Goal: Register for event/course

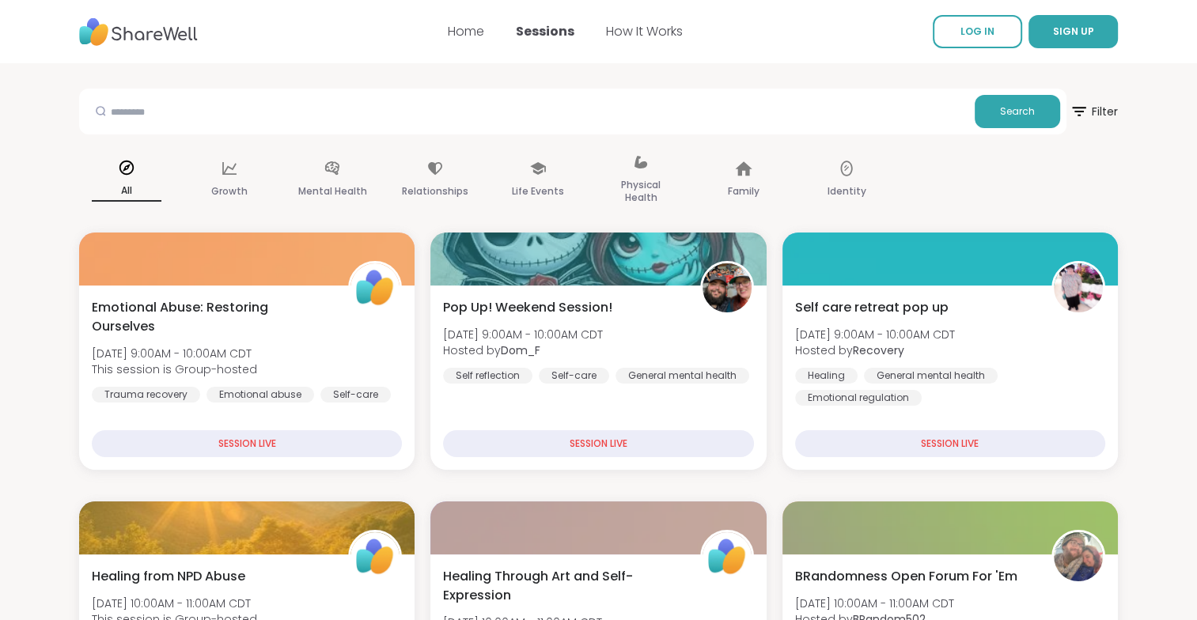
click at [293, 446] on div "SESSION LIVE" at bounding box center [247, 443] width 310 height 27
click at [251, 443] on div "SESSION LIVE" at bounding box center [247, 443] width 310 height 27
click at [320, 456] on div "SESSION LIVE" at bounding box center [247, 443] width 310 height 27
click at [969, 391] on div "Healing General mental health Emotional regulation" at bounding box center [950, 387] width 310 height 38
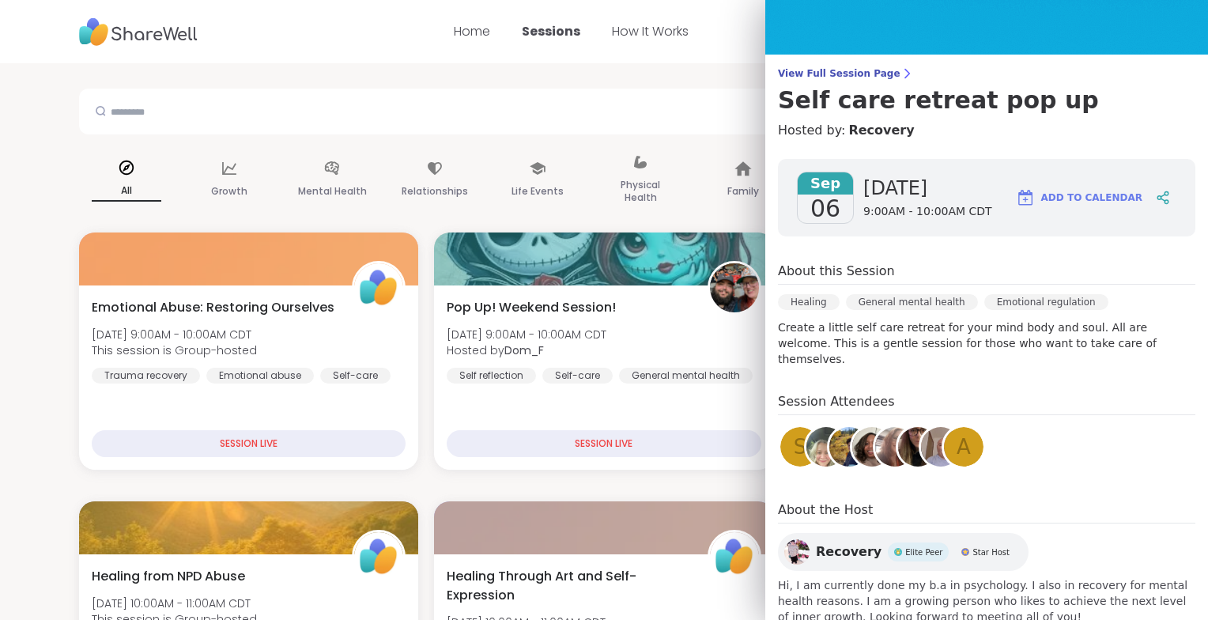
scroll to position [98, 0]
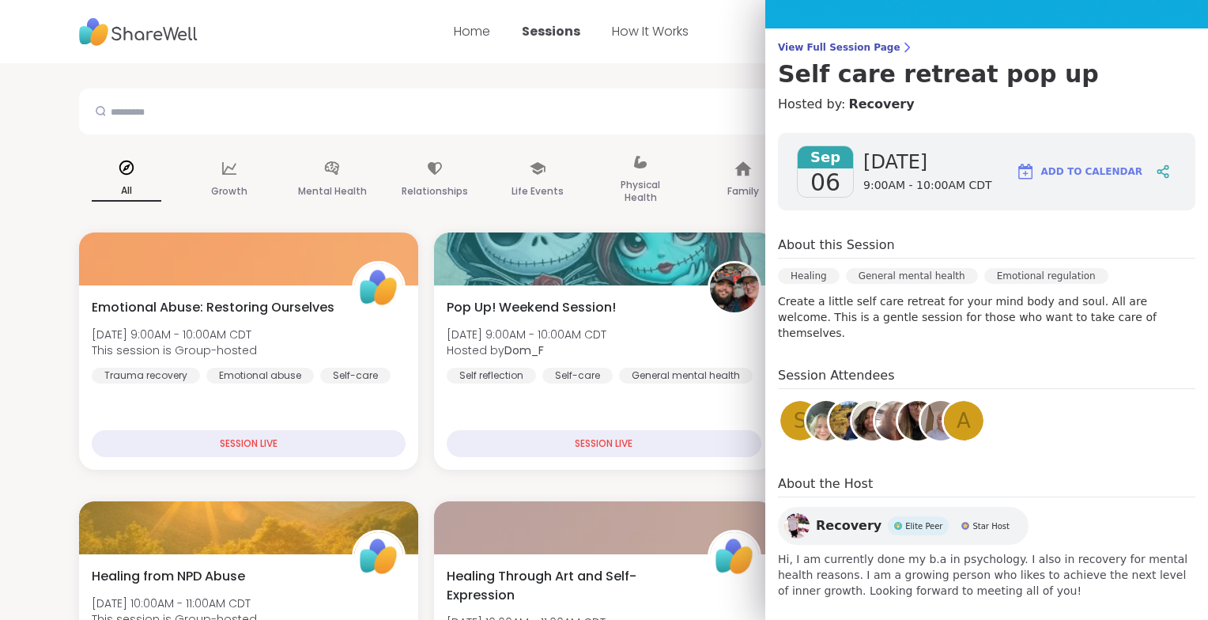
click at [698, 337] on div "Pop Up! Weekend Session! Sat, Sep 06 | 9:00AM - 10:00AM CDT Hosted by Dom_F Sel…" at bounding box center [604, 340] width 314 height 85
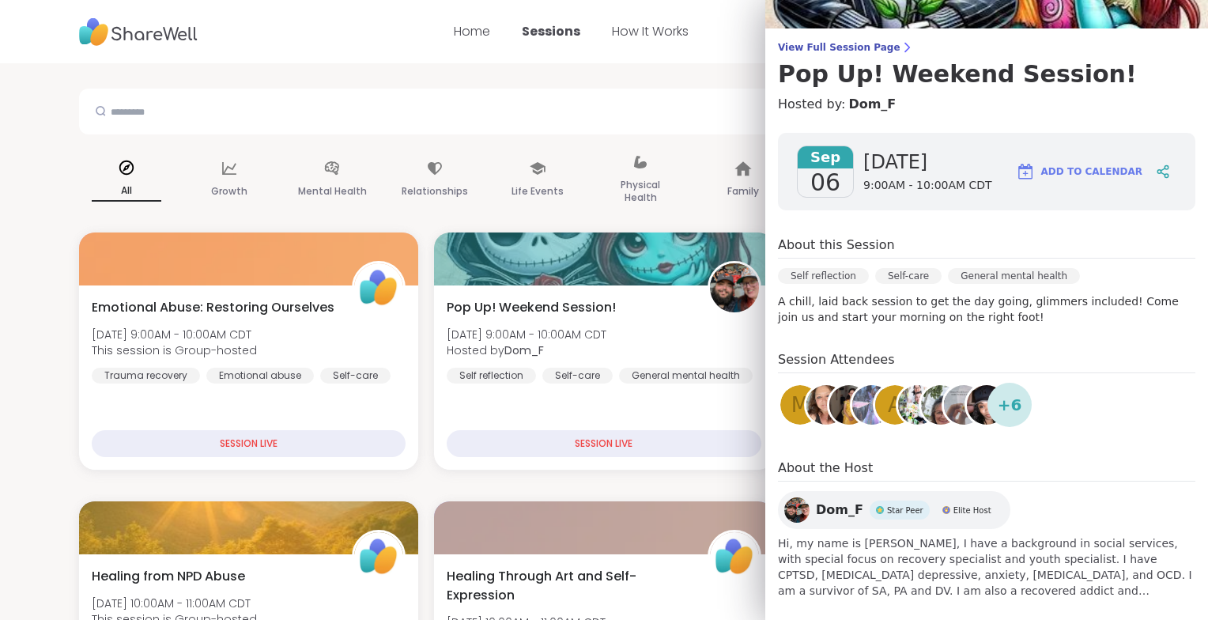
click at [392, 342] on div "Emotional Abuse: Restoring Ourselves Sat, Sep 06 | 9:00AM - 10:00AM CDT This se…" at bounding box center [249, 340] width 314 height 85
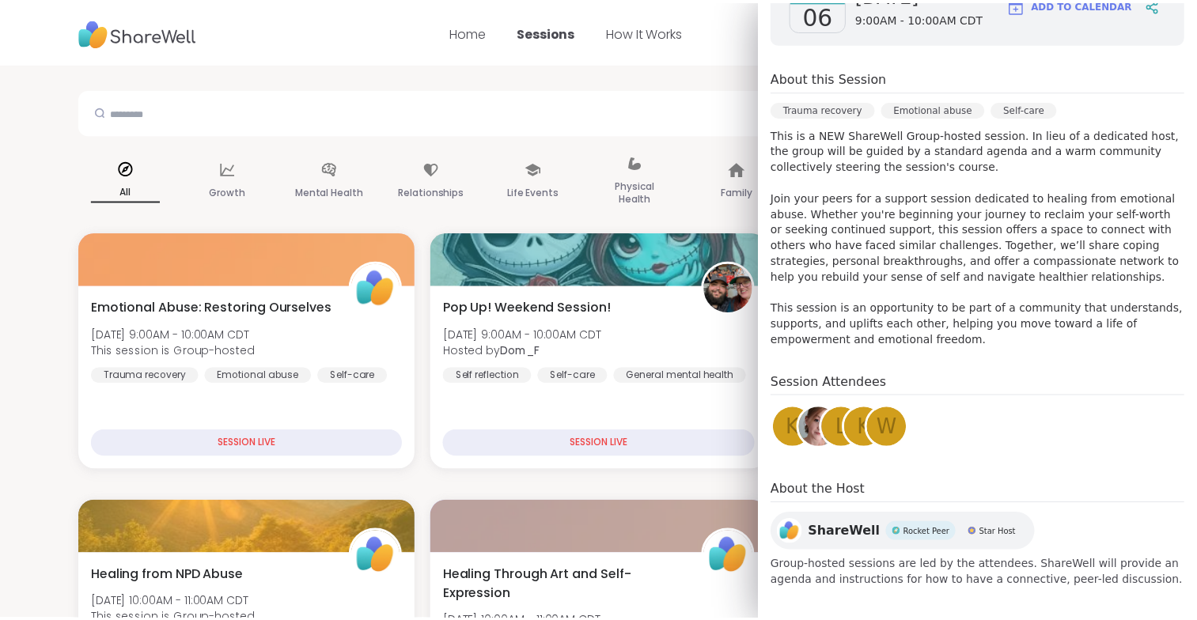
scroll to position [301, 0]
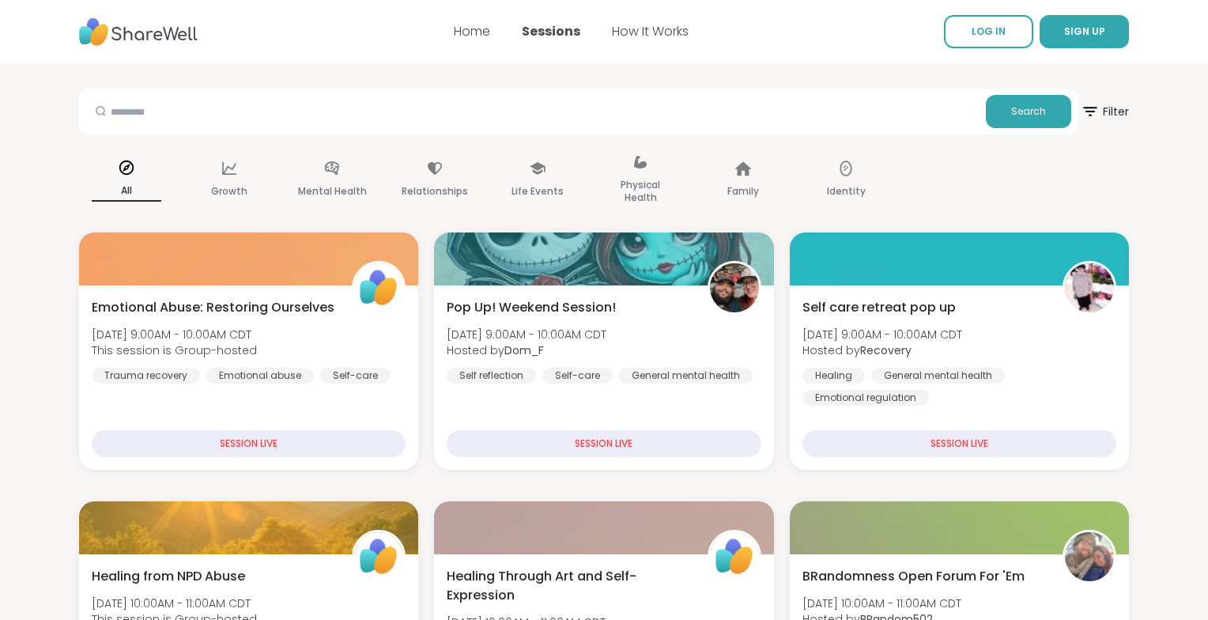
click at [641, 36] on link "How It Works" at bounding box center [650, 31] width 77 height 18
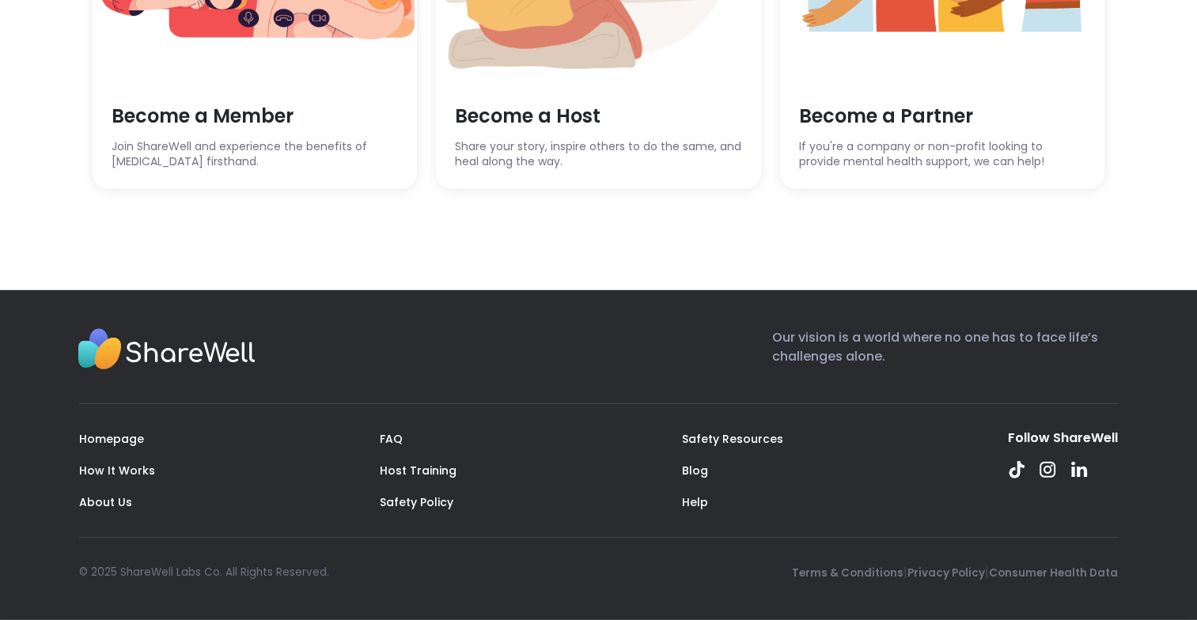
scroll to position [4484, 0]
click at [248, 130] on span "Become a Member" at bounding box center [255, 116] width 287 height 27
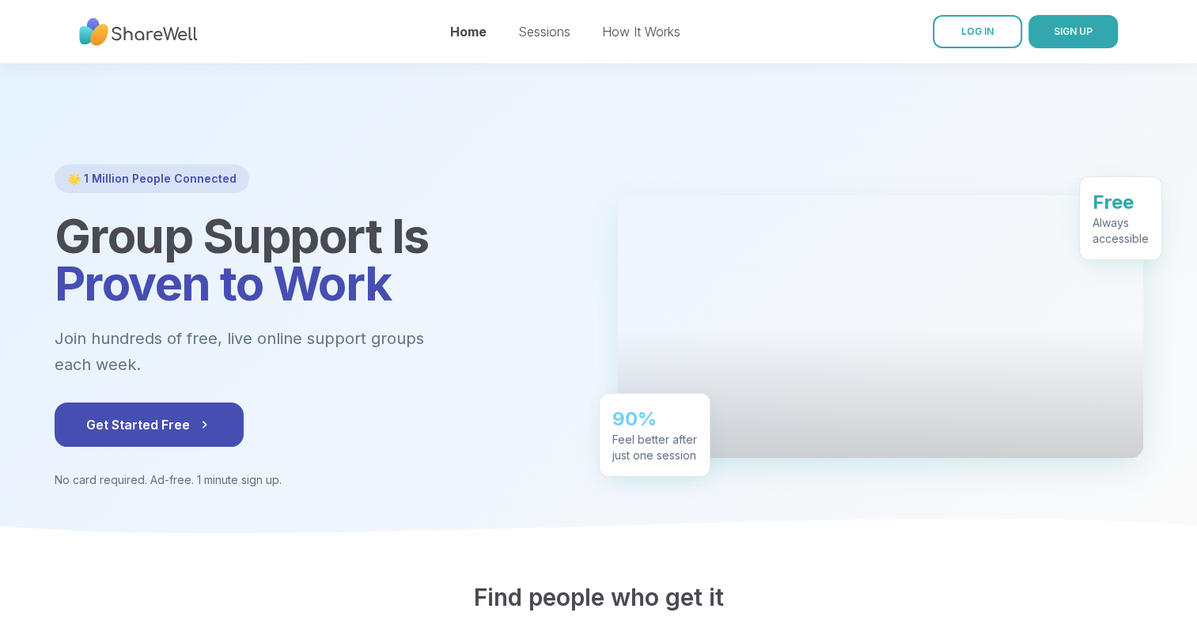
click at [196, 417] on icon at bounding box center [204, 425] width 16 height 16
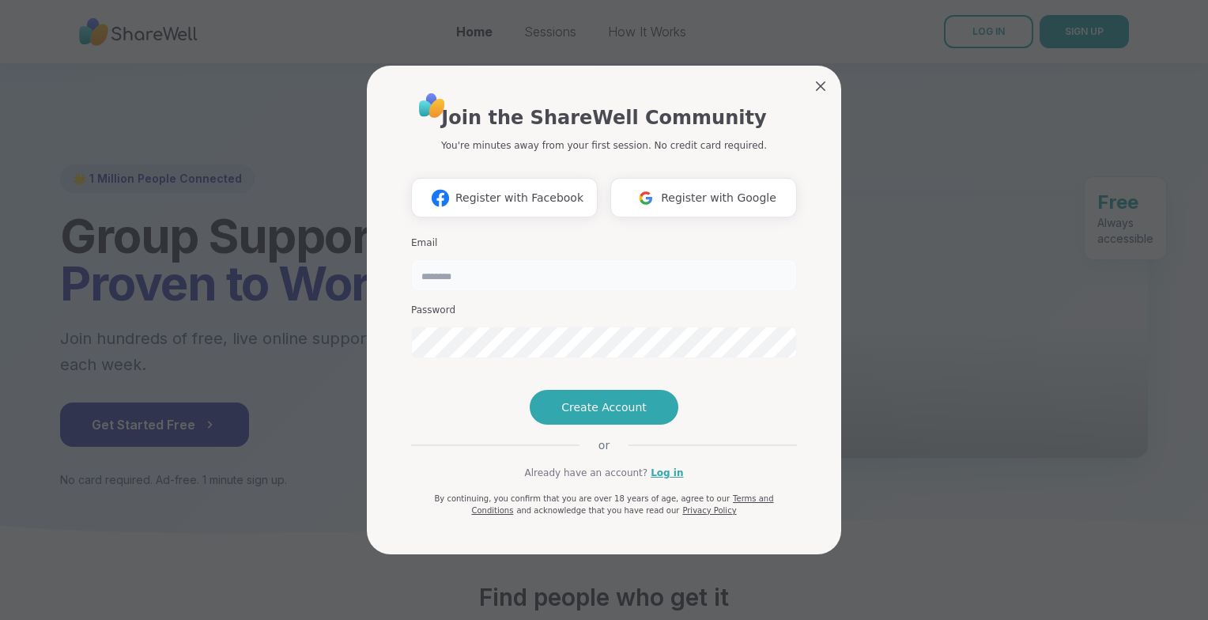
click at [457, 259] on input "email" at bounding box center [604, 275] width 386 height 32
type input "**********"
click at [617, 415] on span "Create Account" at bounding box center [604, 407] width 85 height 16
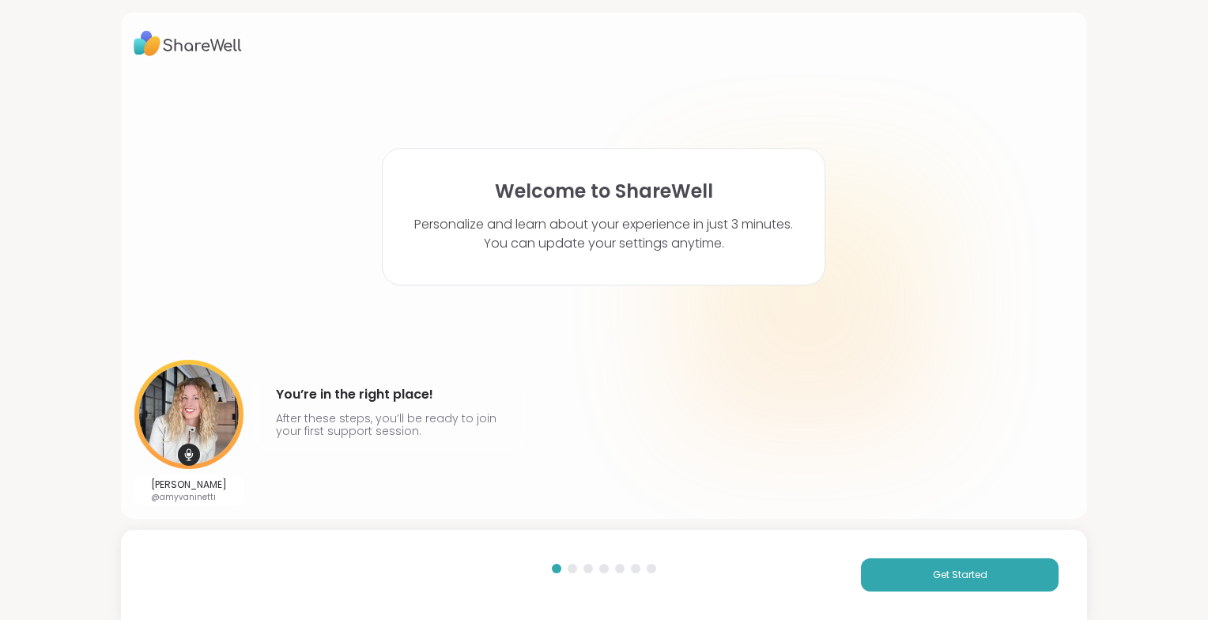
click at [975, 580] on span "Get Started" at bounding box center [960, 575] width 55 height 14
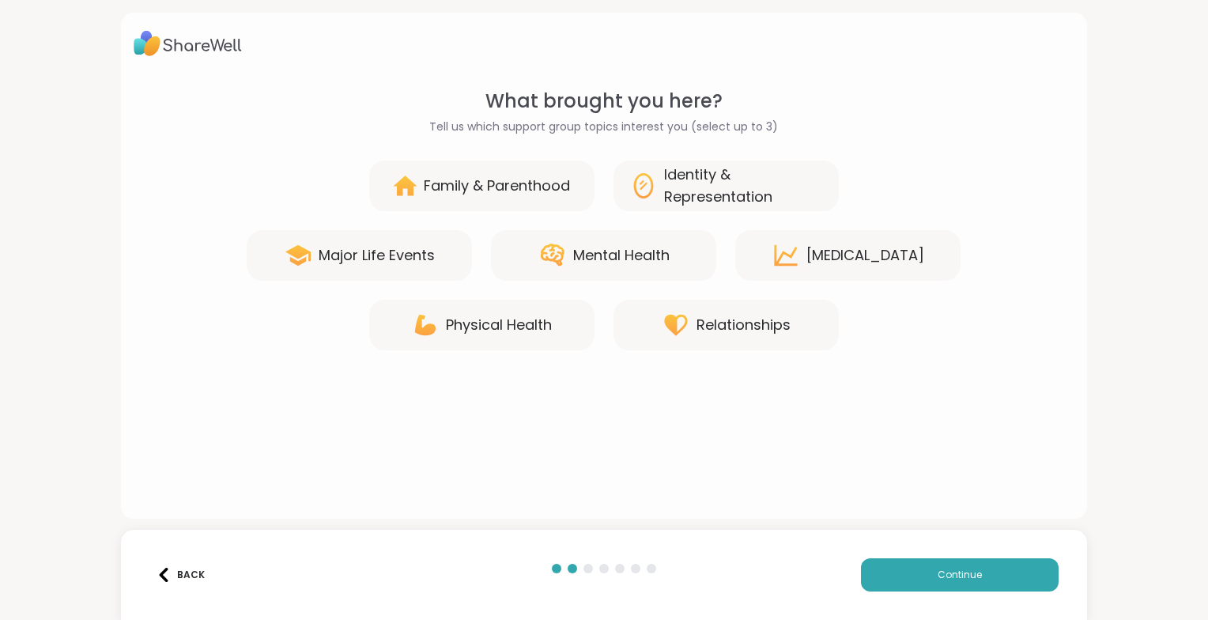
click at [607, 255] on div "Mental Health" at bounding box center [621, 255] width 96 height 22
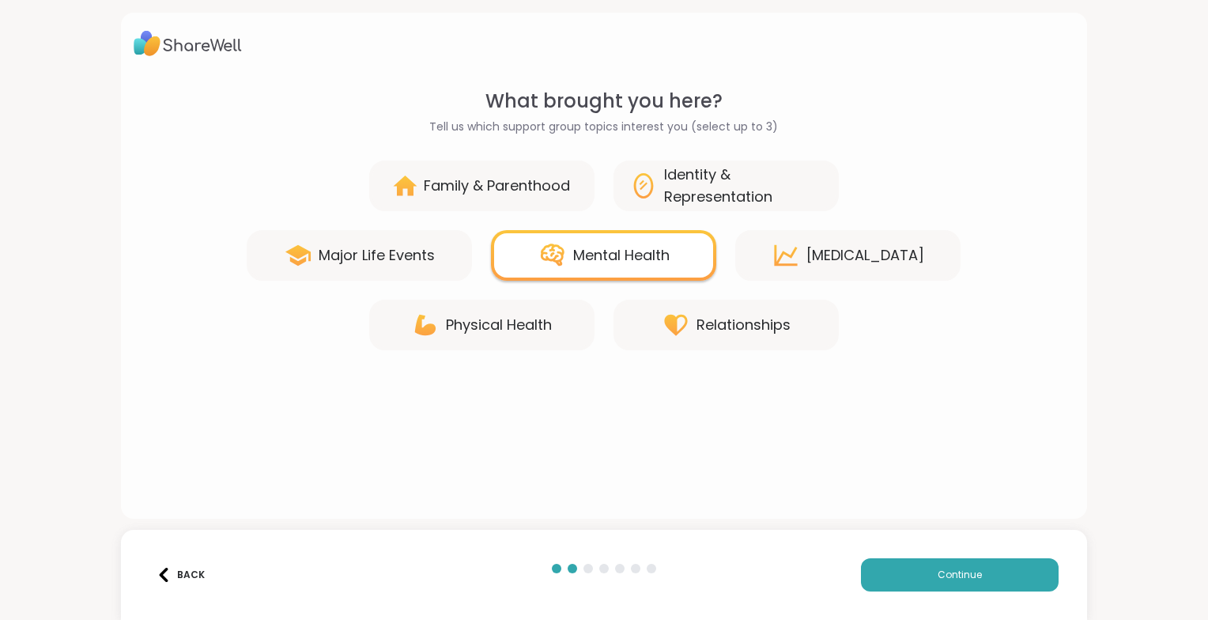
click at [814, 250] on div "[MEDICAL_DATA]" at bounding box center [866, 255] width 118 height 22
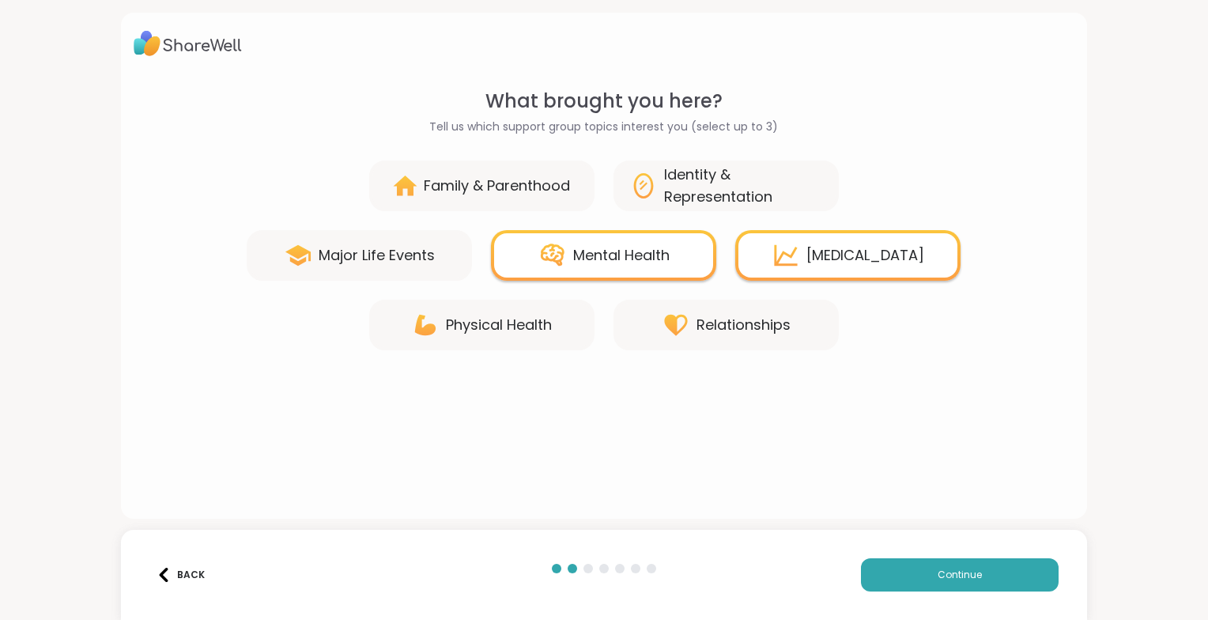
click at [749, 187] on div "Identity & Representation" at bounding box center [743, 186] width 159 height 44
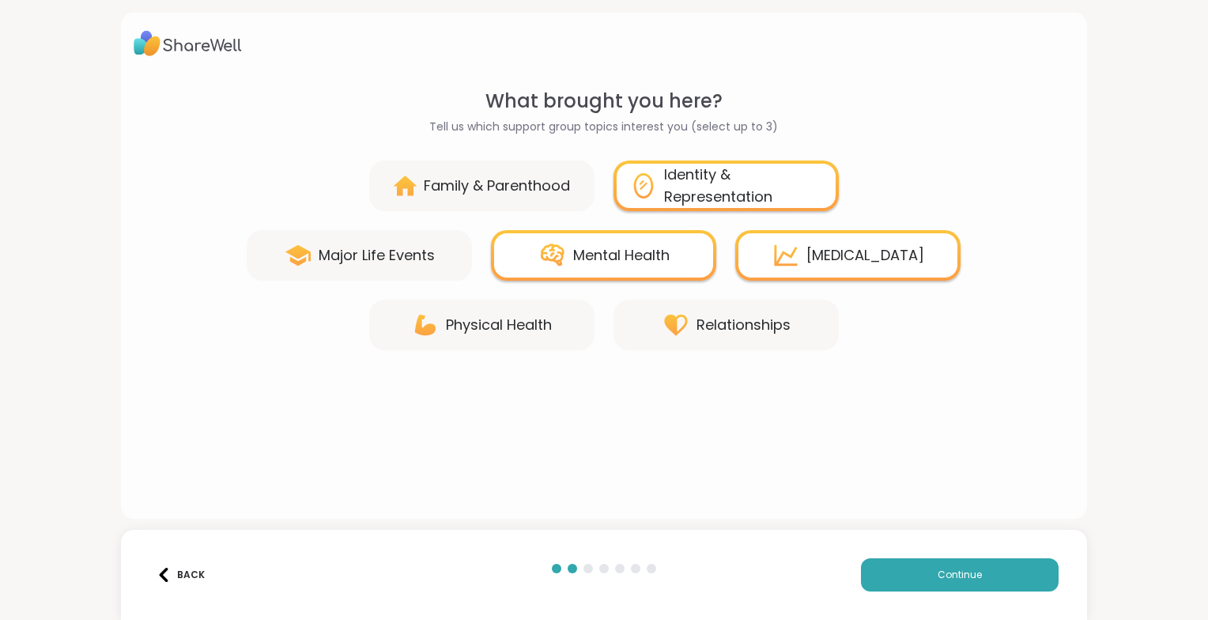
click at [921, 573] on button "Continue" at bounding box center [960, 574] width 198 height 33
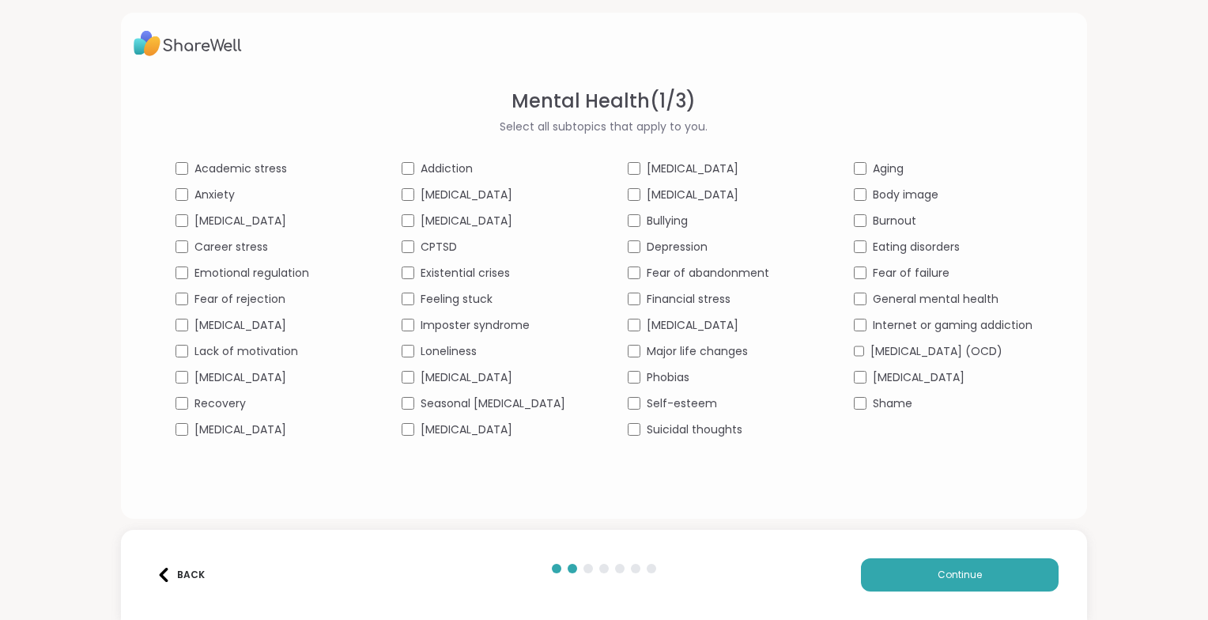
click at [914, 581] on button "Continue" at bounding box center [960, 574] width 198 height 33
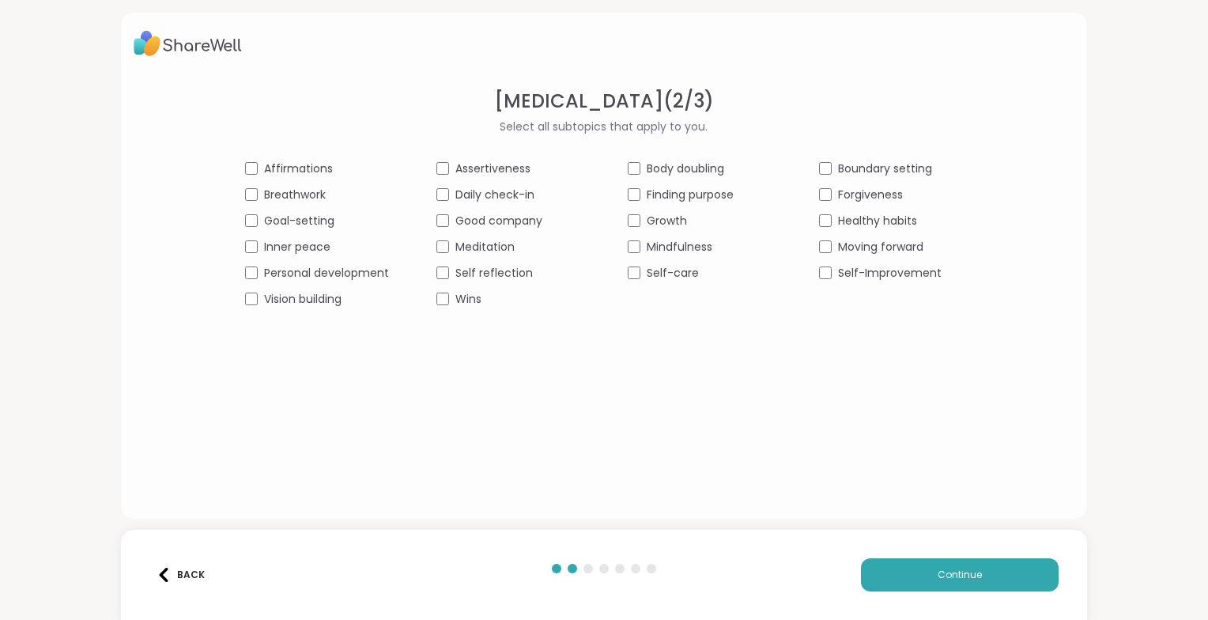
drag, startPoint x: 885, startPoint y: 569, endPoint x: 886, endPoint y: 582, distance: 12.7
click at [885, 574] on button "Continue" at bounding box center [960, 574] width 198 height 33
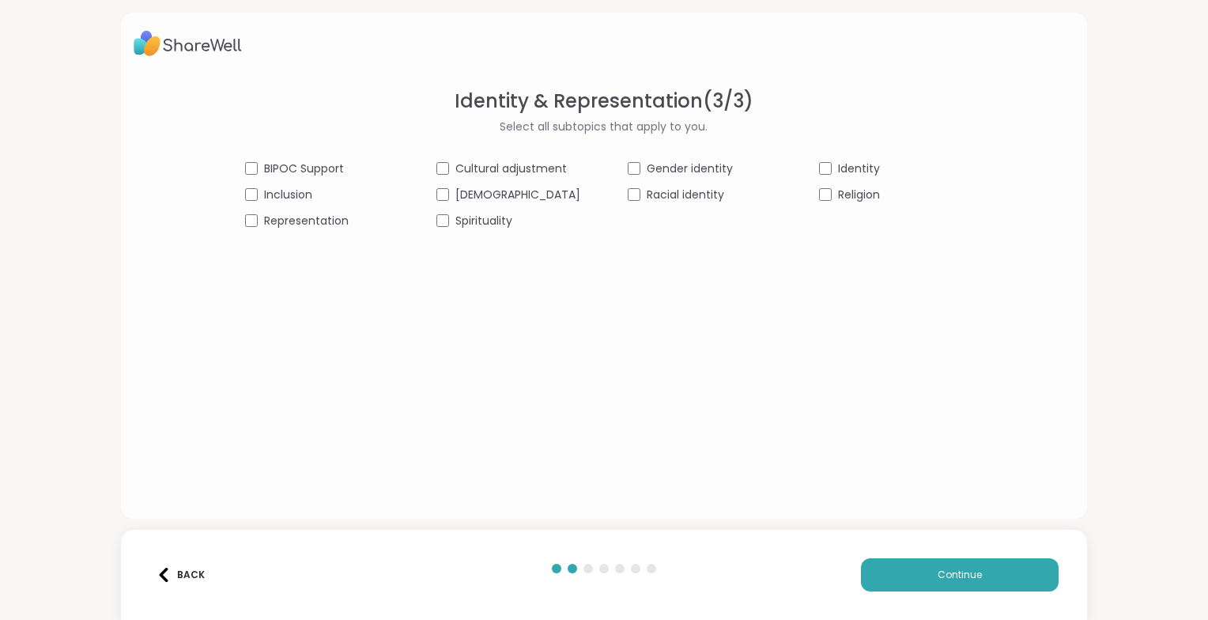
click at [941, 579] on span "Continue" at bounding box center [960, 575] width 44 height 14
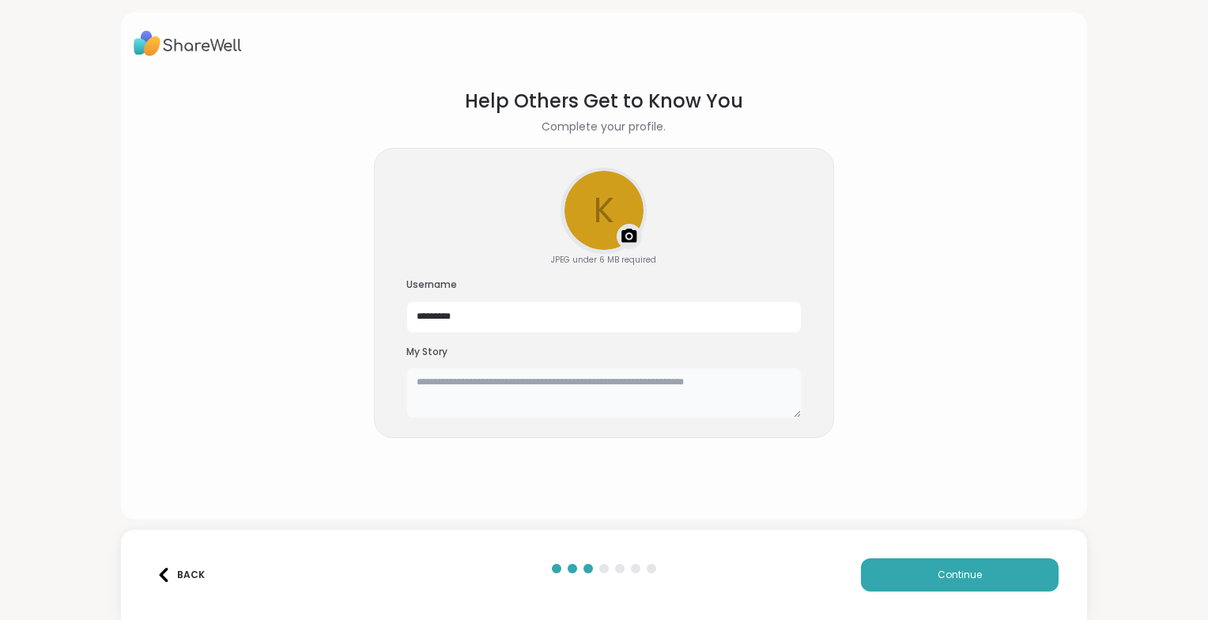
click at [588, 393] on textarea at bounding box center [604, 393] width 395 height 51
type textarea "*"
click at [631, 382] on textarea "**********" at bounding box center [604, 393] width 395 height 51
click at [731, 385] on textarea "**********" at bounding box center [604, 393] width 395 height 51
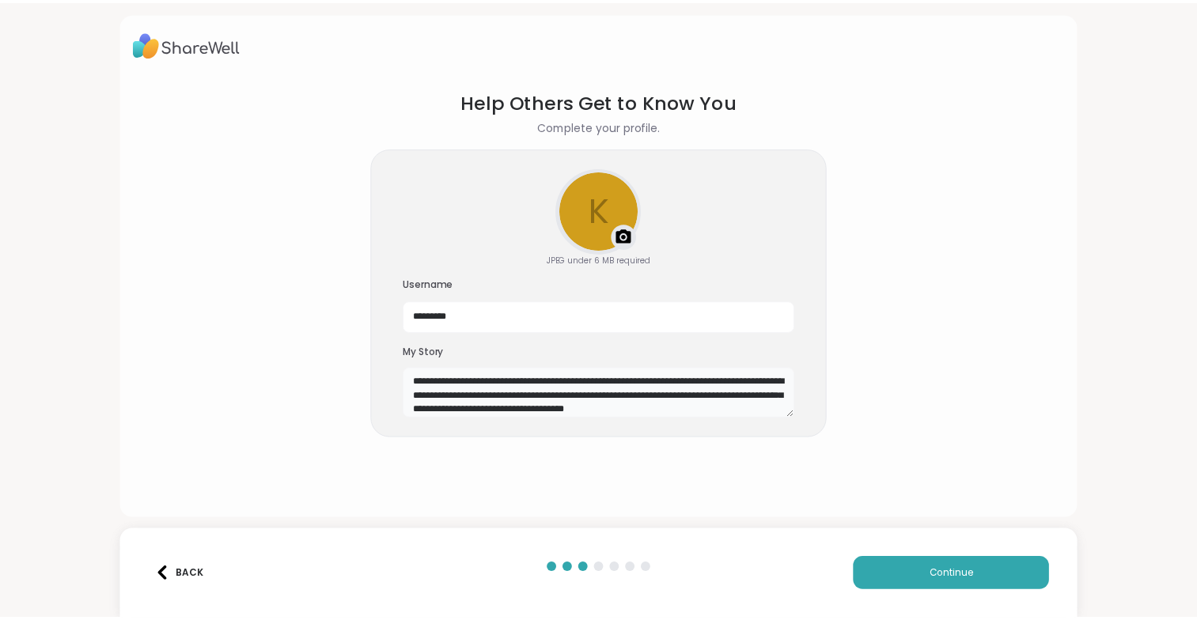
scroll to position [13, 0]
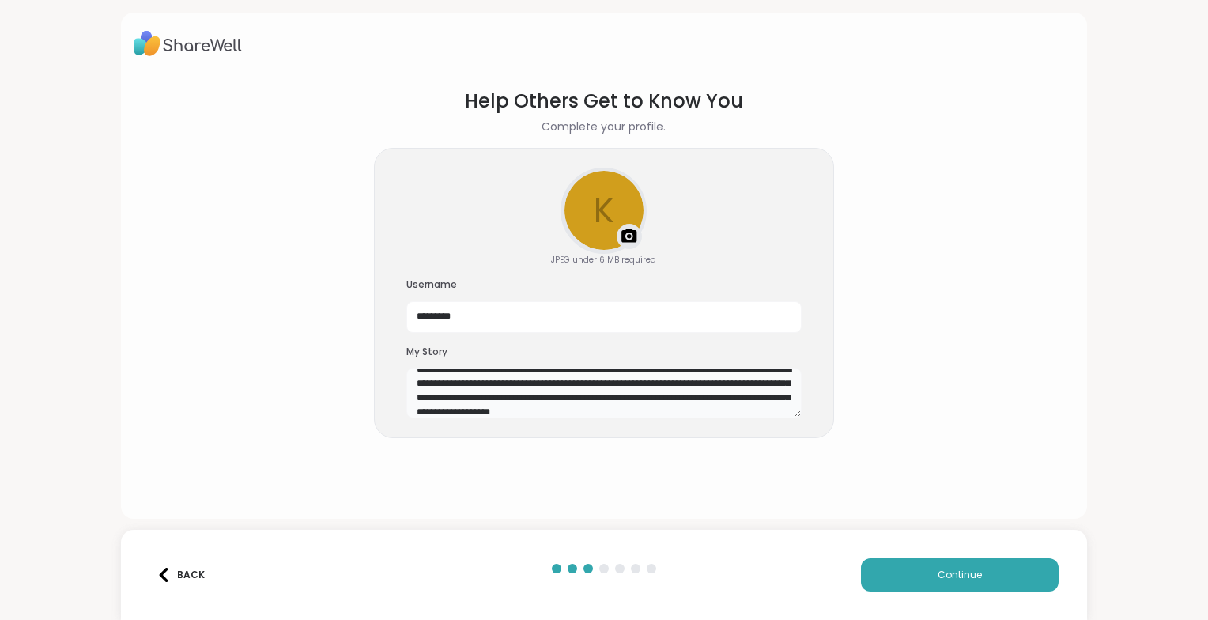
type textarea "**********"
click at [901, 568] on button "Continue" at bounding box center [960, 574] width 198 height 33
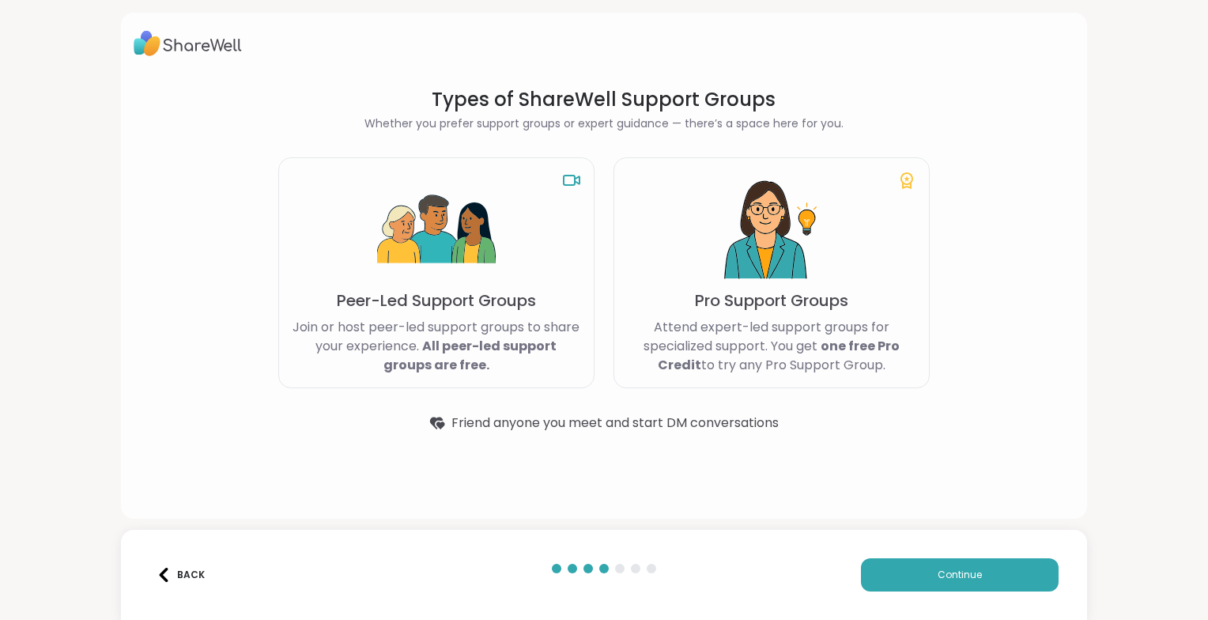
click at [923, 570] on button "Continue" at bounding box center [960, 574] width 198 height 33
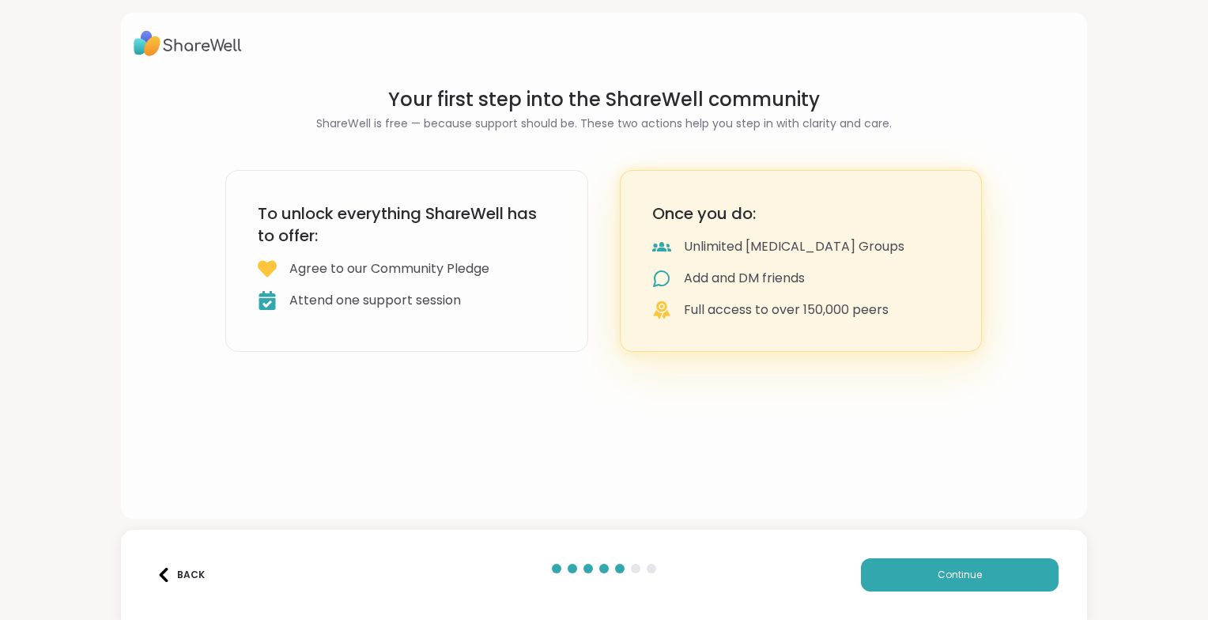
click at [902, 585] on button "Continue" at bounding box center [960, 574] width 198 height 33
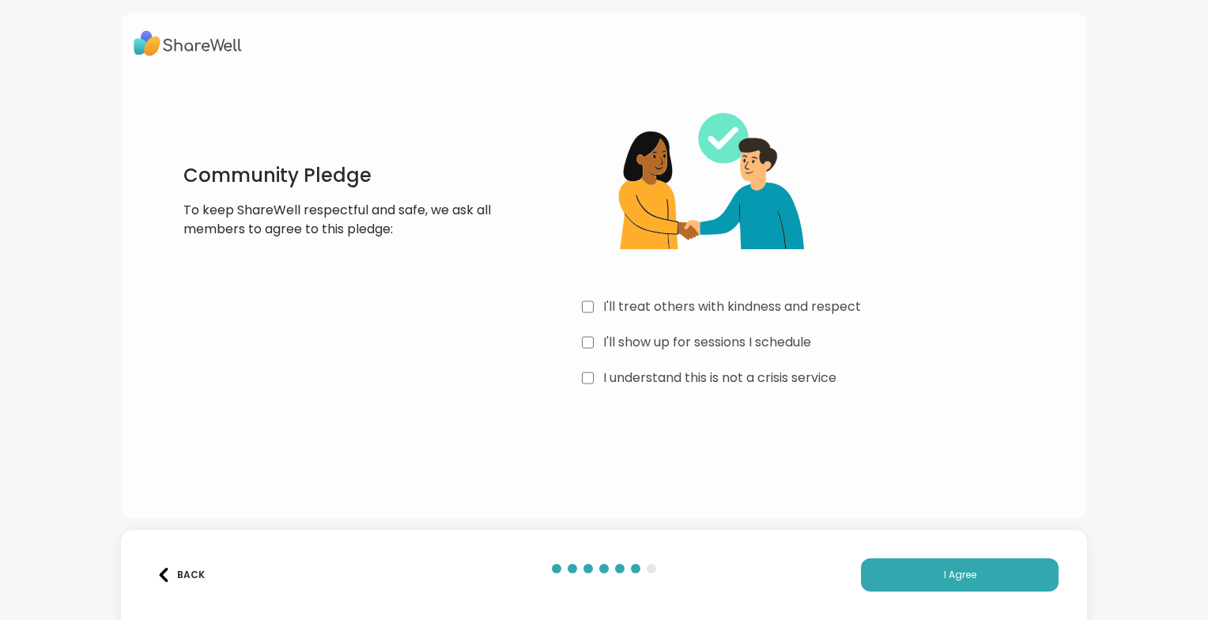
click at [907, 566] on button "I Agree" at bounding box center [960, 574] width 198 height 33
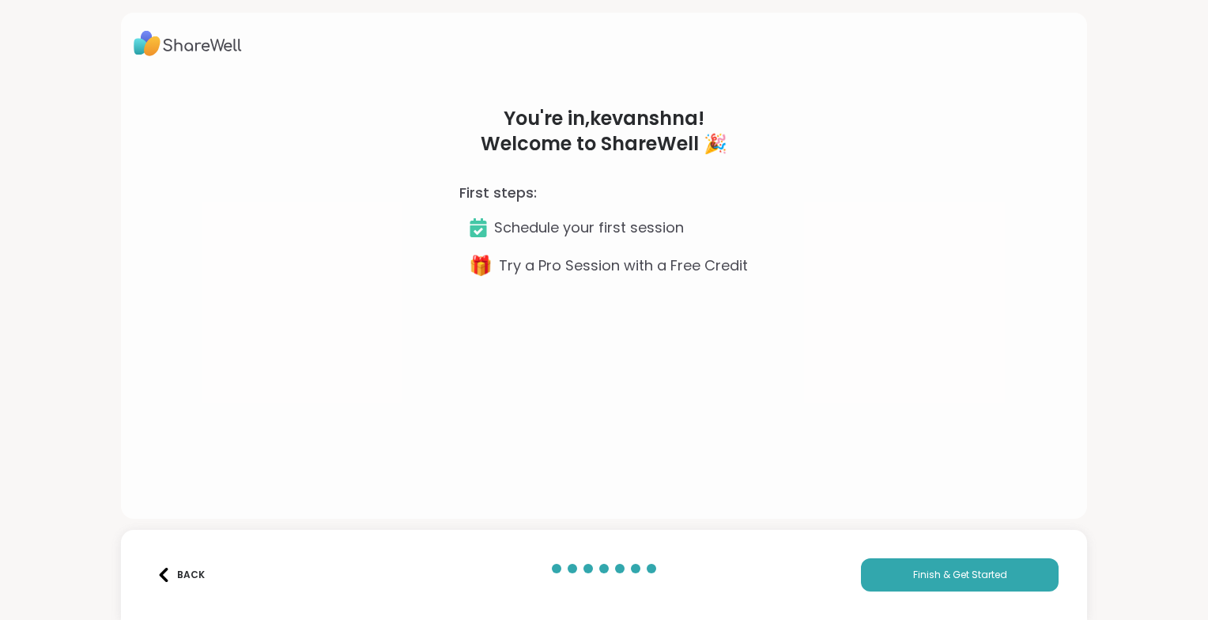
click at [471, 233] on icon at bounding box center [479, 227] width 17 height 19
click at [503, 229] on p "Schedule your first session" at bounding box center [589, 228] width 190 height 22
click at [953, 573] on span "Finish & Get Started" at bounding box center [960, 575] width 94 height 14
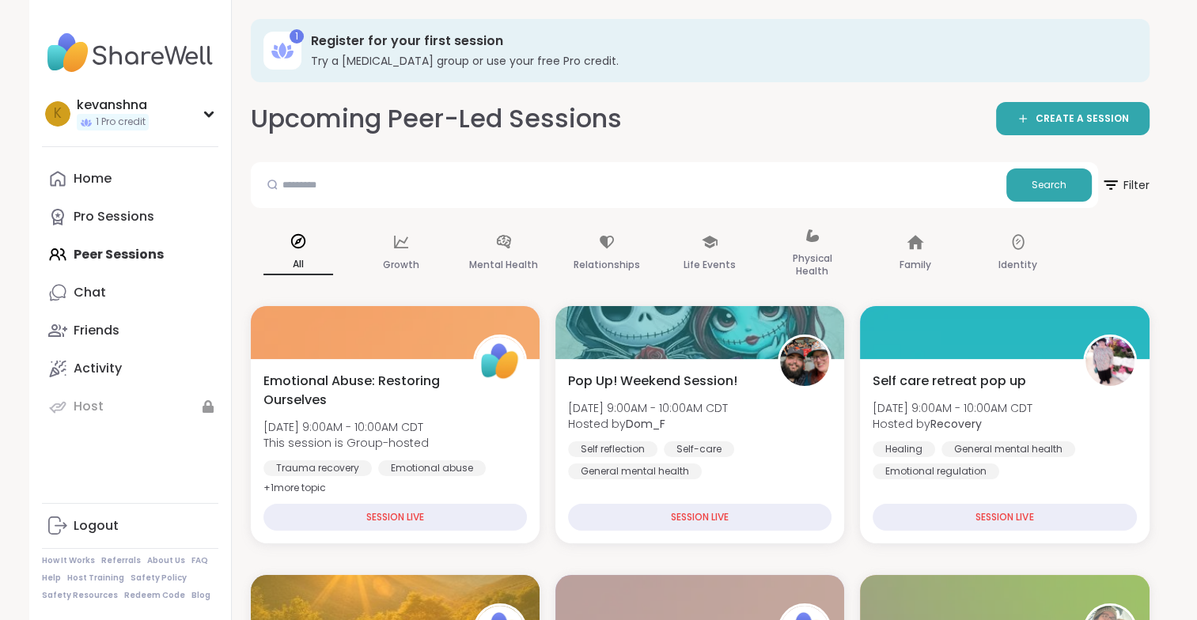
click at [500, 41] on h3 "Register for your first session" at bounding box center [719, 40] width 816 height 17
click at [278, 51] on icon at bounding box center [281, 50] width 7 height 15
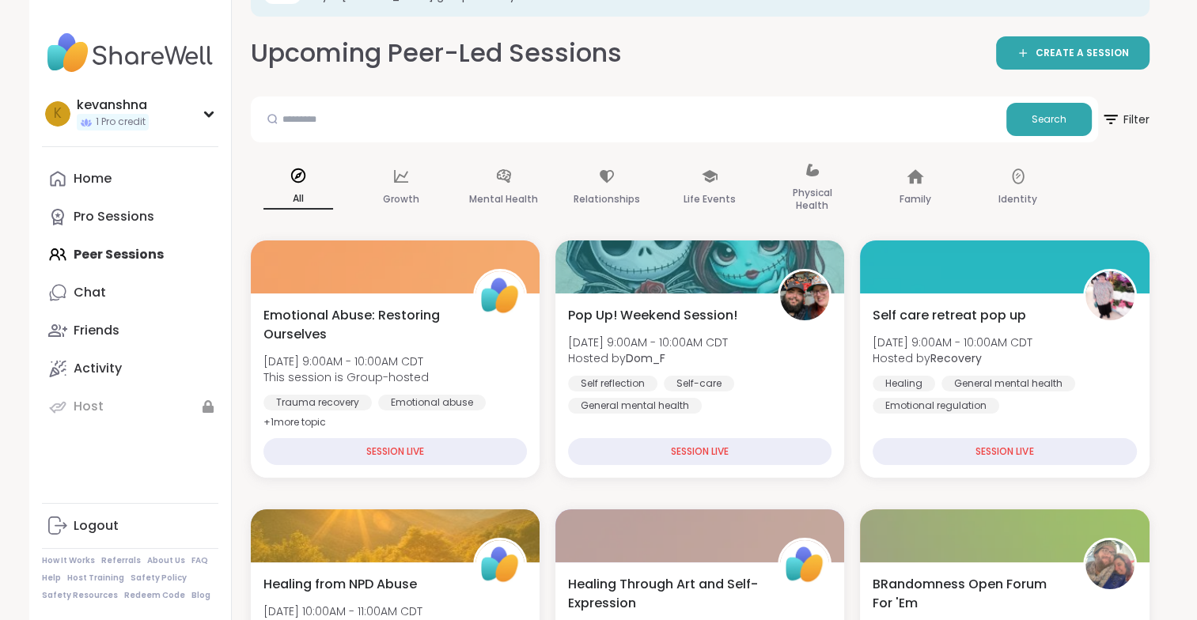
scroll to position [70, 0]
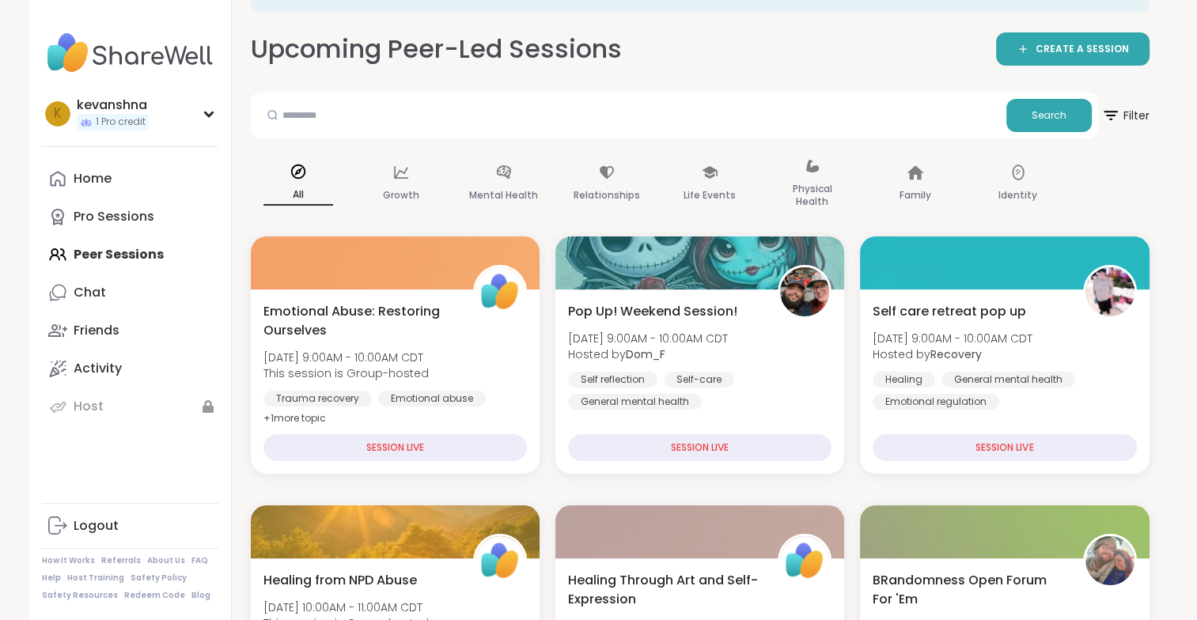
click at [208, 117] on div "k kevanshna 1 Pro credit" at bounding box center [130, 113] width 176 height 40
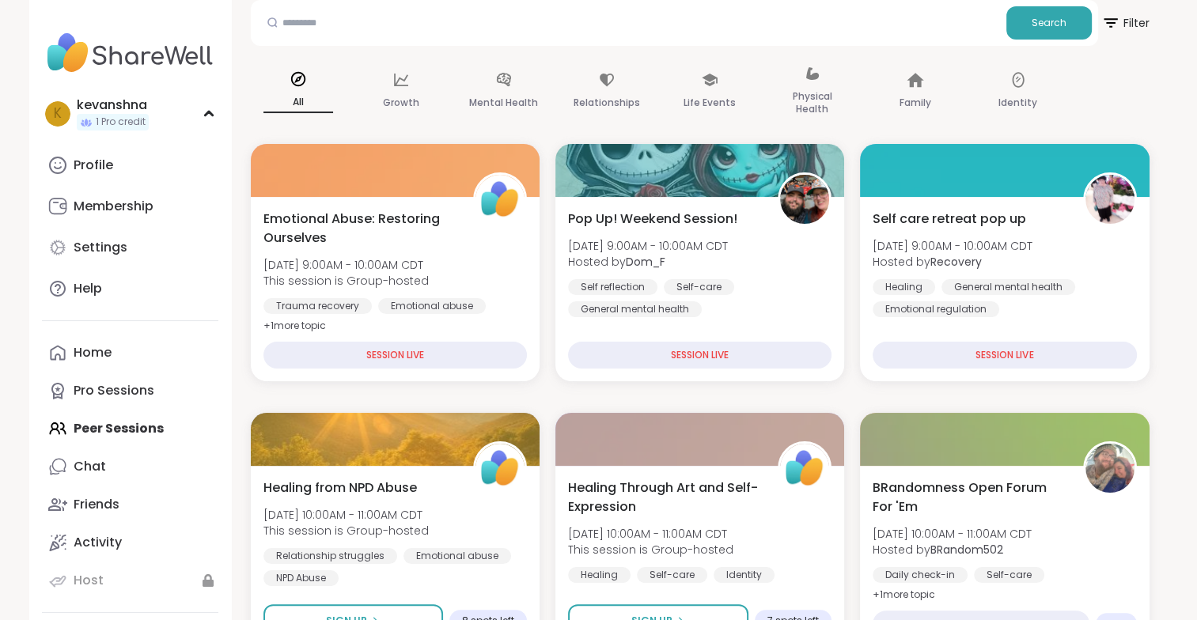
scroll to position [0, 0]
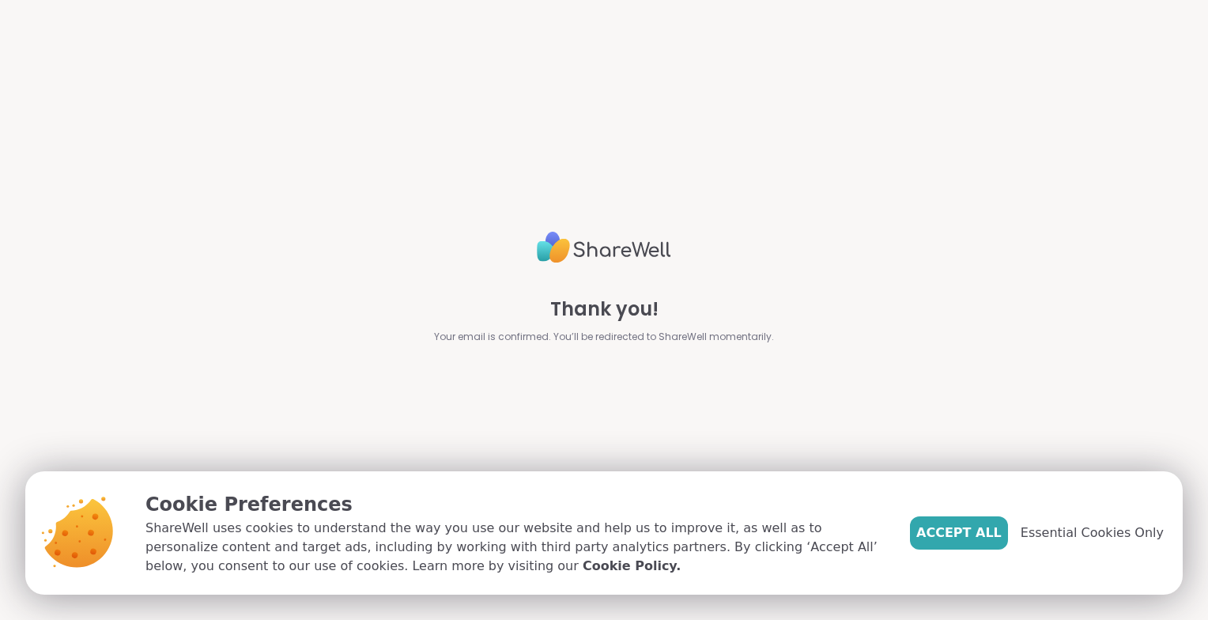
click at [974, 533] on span "Accept All" at bounding box center [959, 533] width 85 height 19
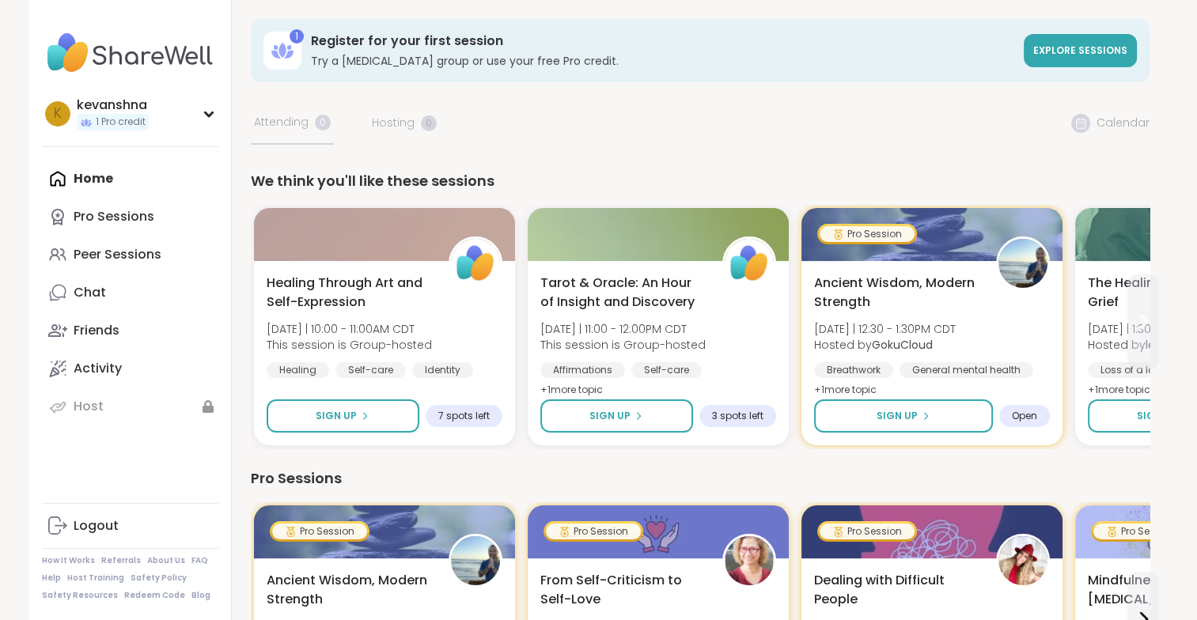
click at [1147, 317] on icon at bounding box center [1142, 321] width 19 height 19
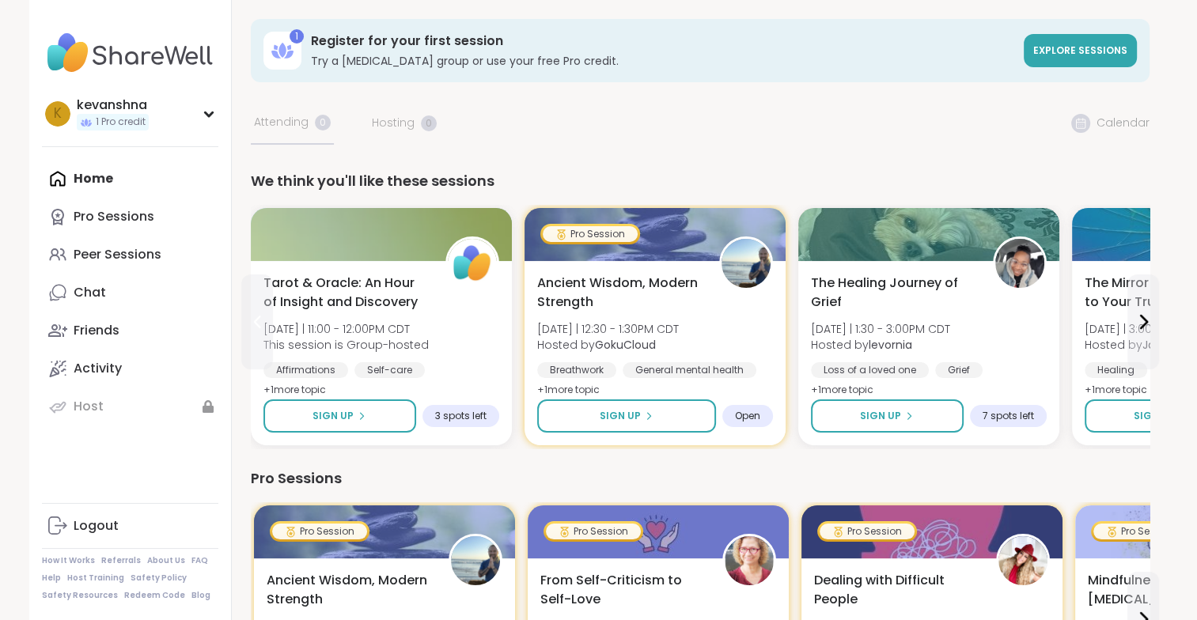
click at [253, 323] on icon at bounding box center [257, 321] width 19 height 19
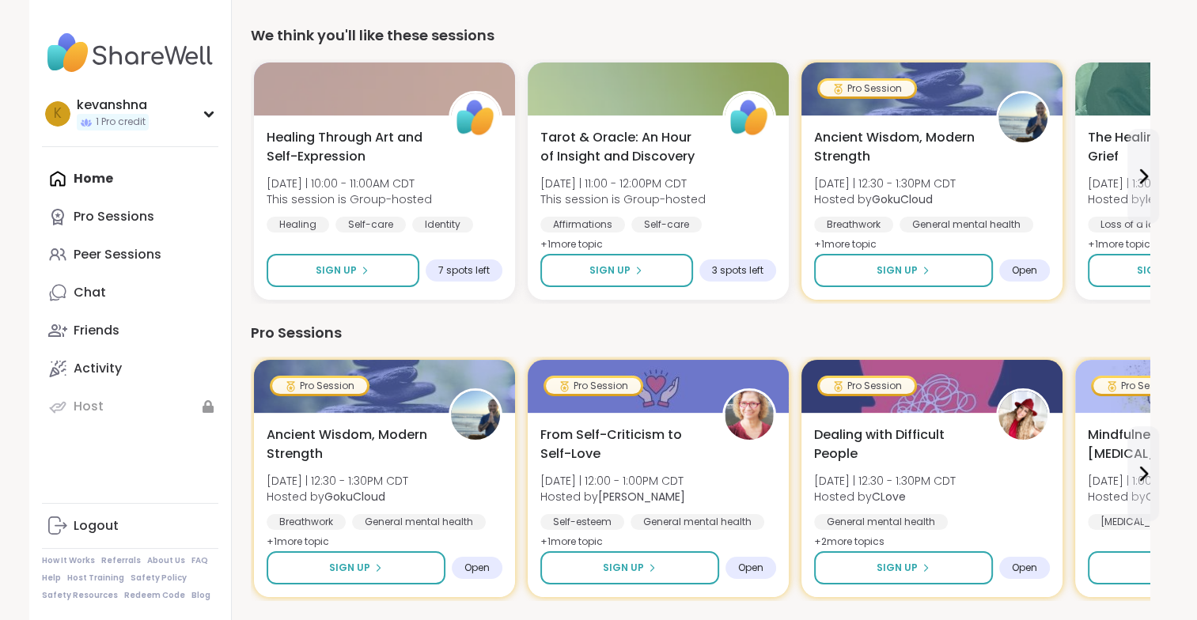
scroll to position [149, 0]
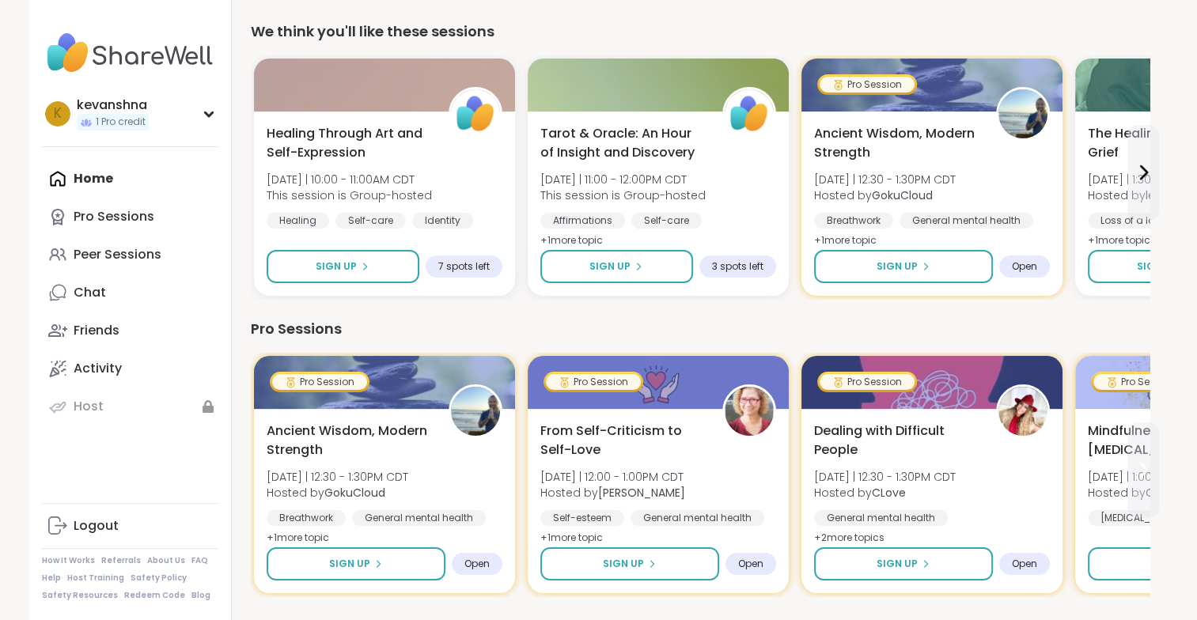
click at [1142, 465] on icon at bounding box center [1143, 469] width 6 height 13
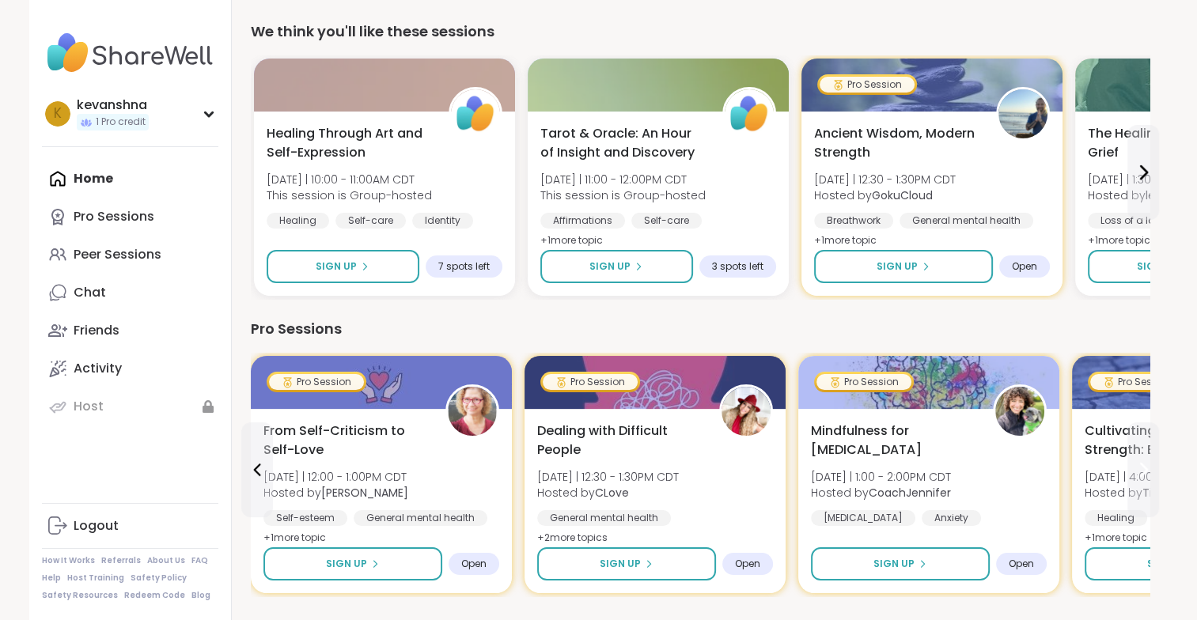
click at [1142, 465] on icon at bounding box center [1143, 469] width 6 height 13
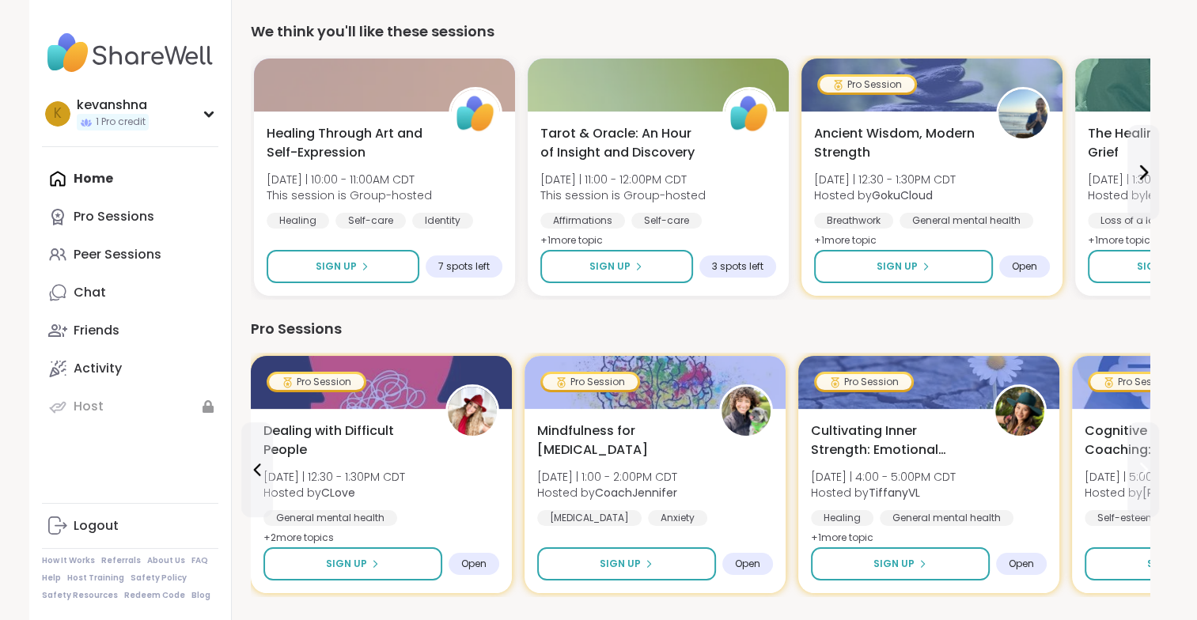
click at [1142, 465] on icon at bounding box center [1143, 469] width 6 height 13
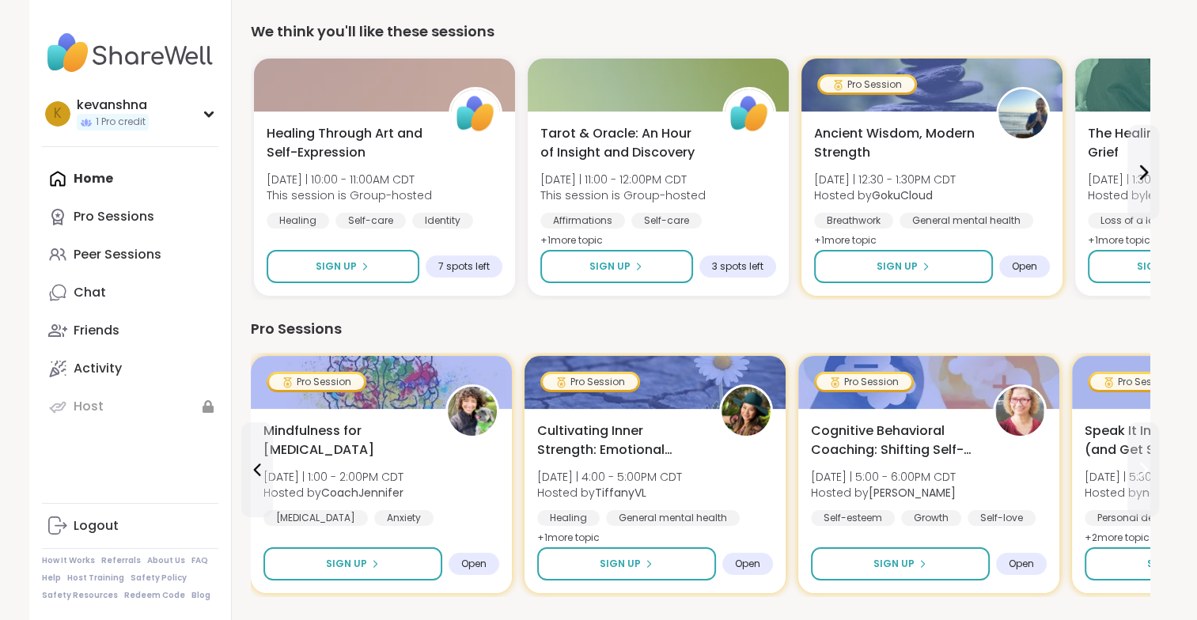
click at [1142, 465] on icon at bounding box center [1143, 469] width 6 height 13
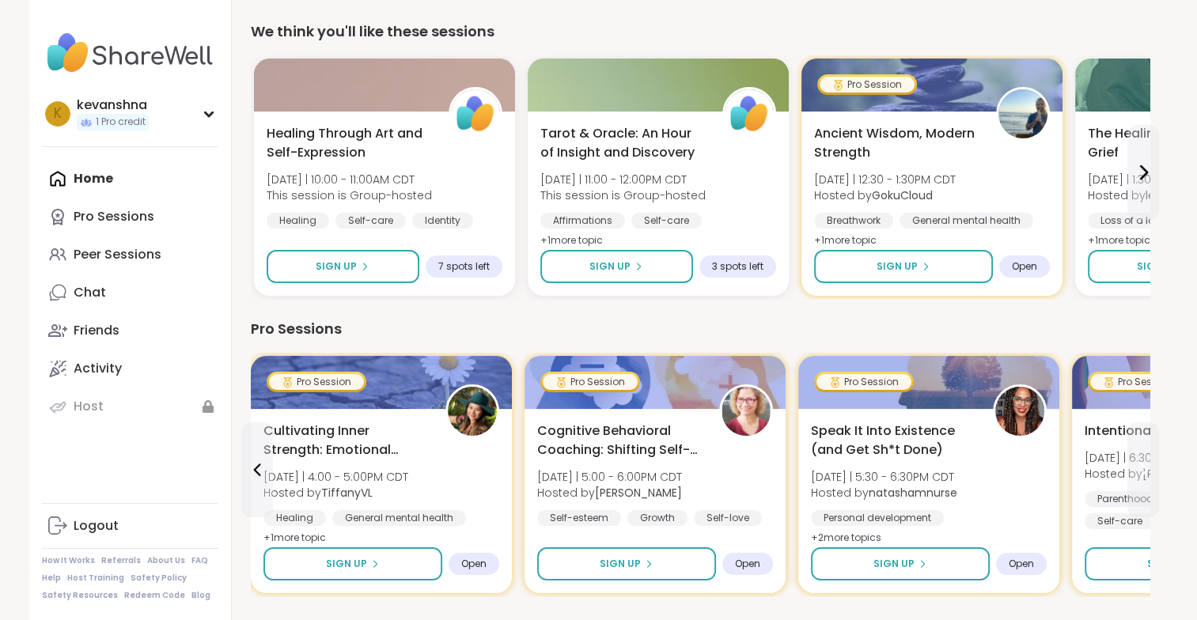
click at [1142, 465] on icon at bounding box center [1143, 469] width 6 height 13
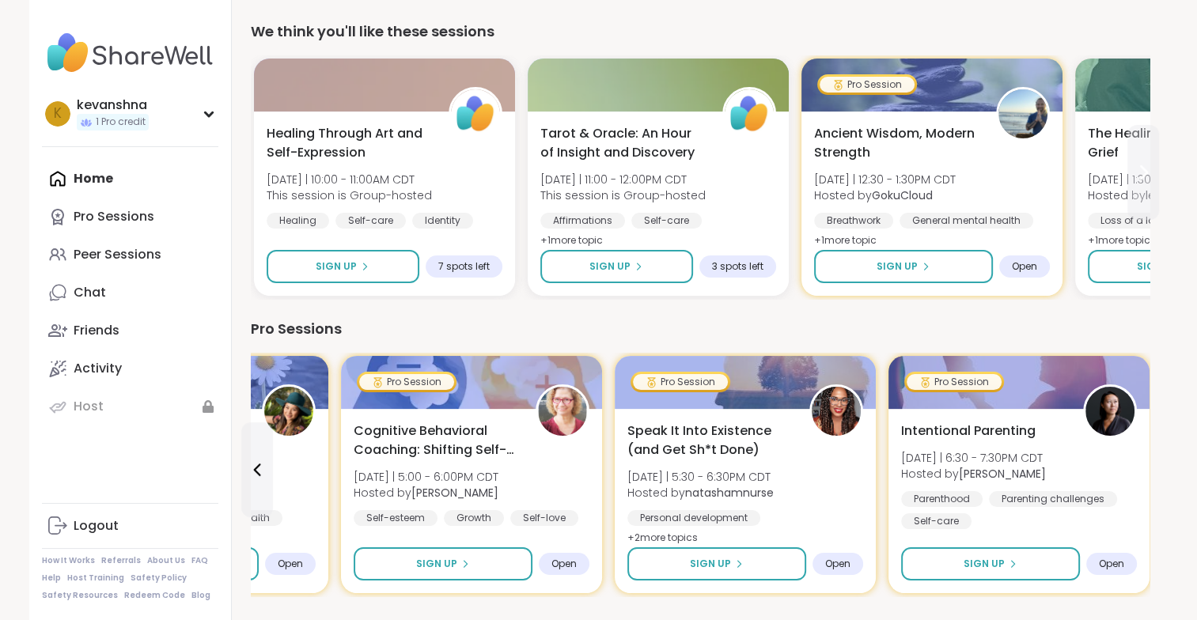
click at [1144, 169] on icon at bounding box center [1143, 172] width 6 height 13
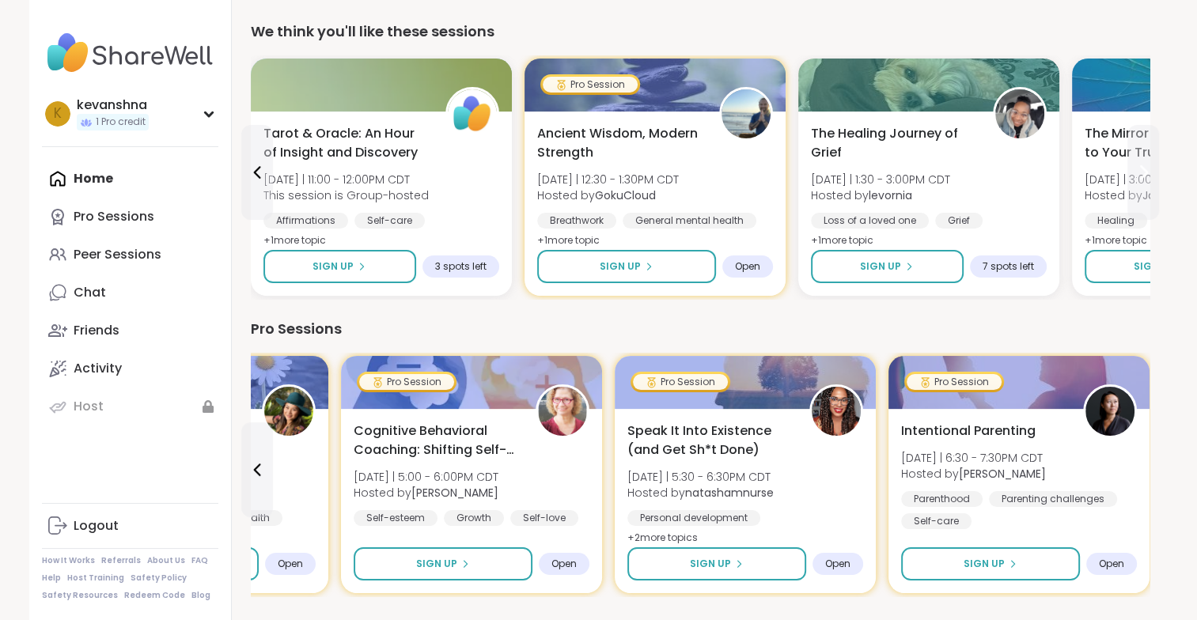
click at [1144, 169] on icon at bounding box center [1143, 172] width 6 height 13
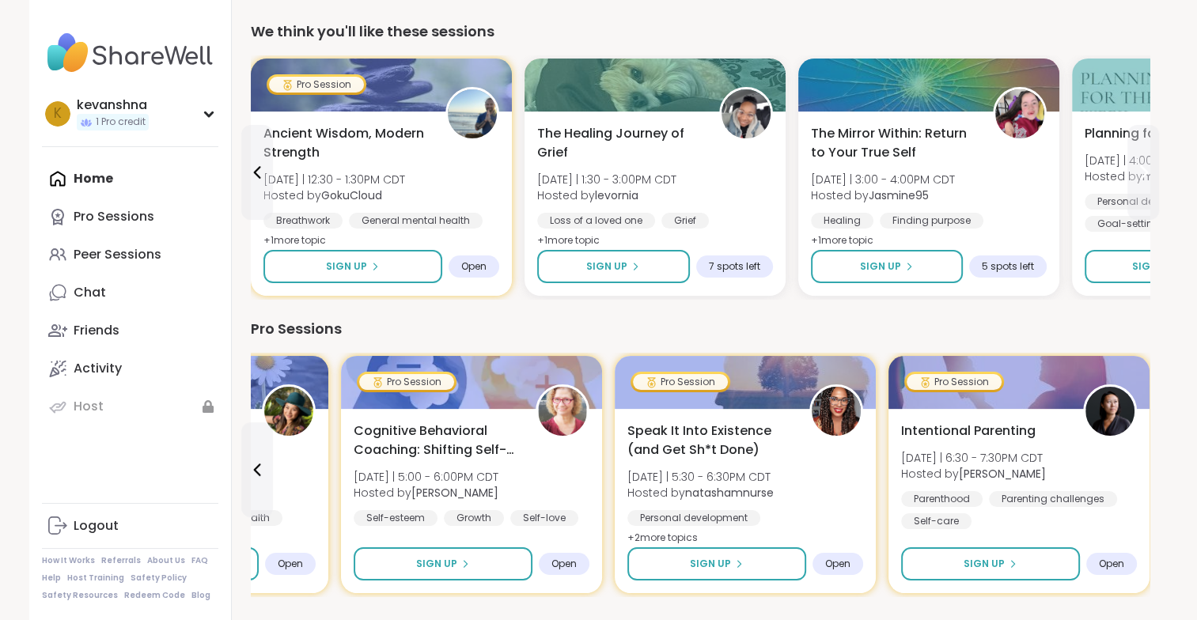
click at [1144, 169] on icon at bounding box center [1143, 172] width 6 height 13
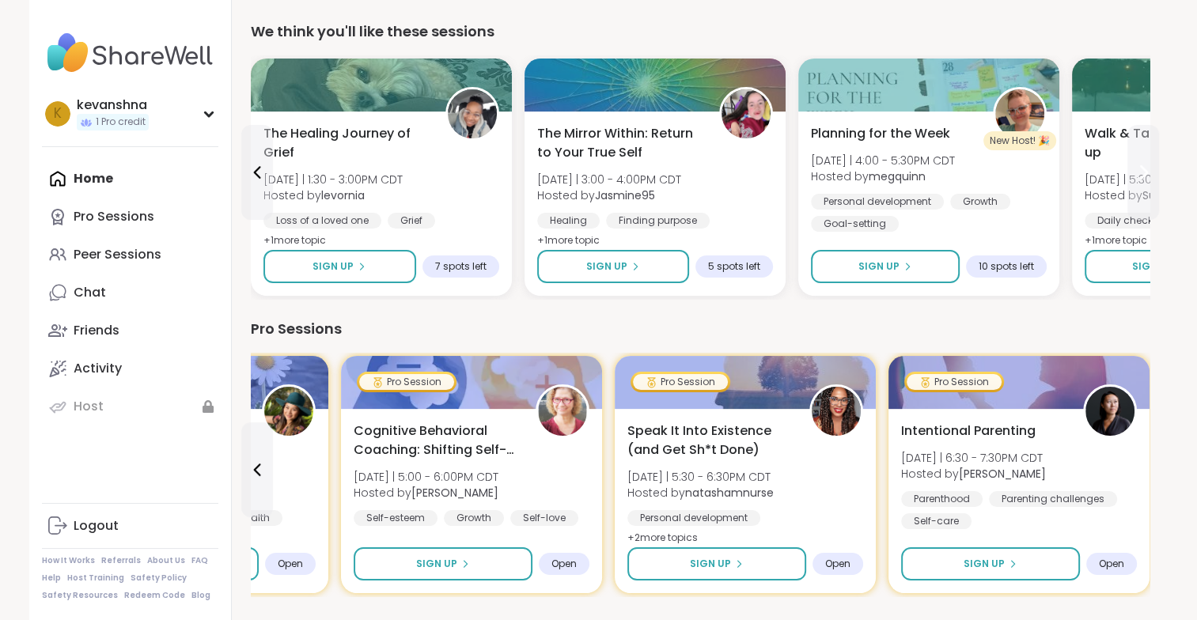
click at [1144, 169] on icon at bounding box center [1143, 172] width 6 height 13
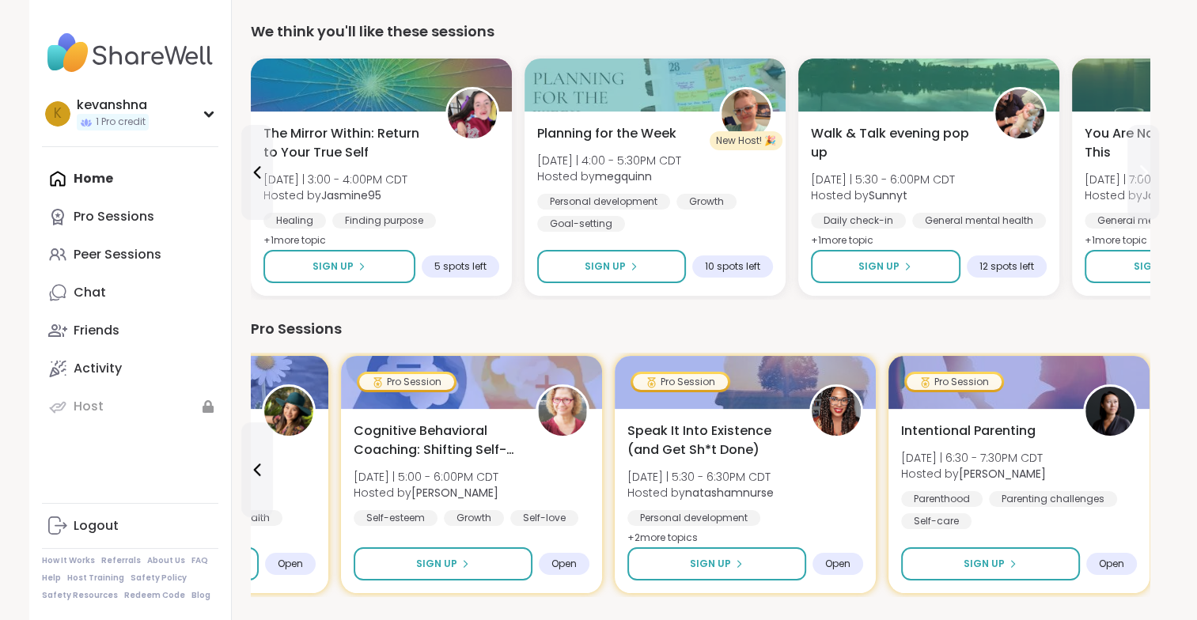
click at [1148, 168] on icon at bounding box center [1142, 172] width 19 height 19
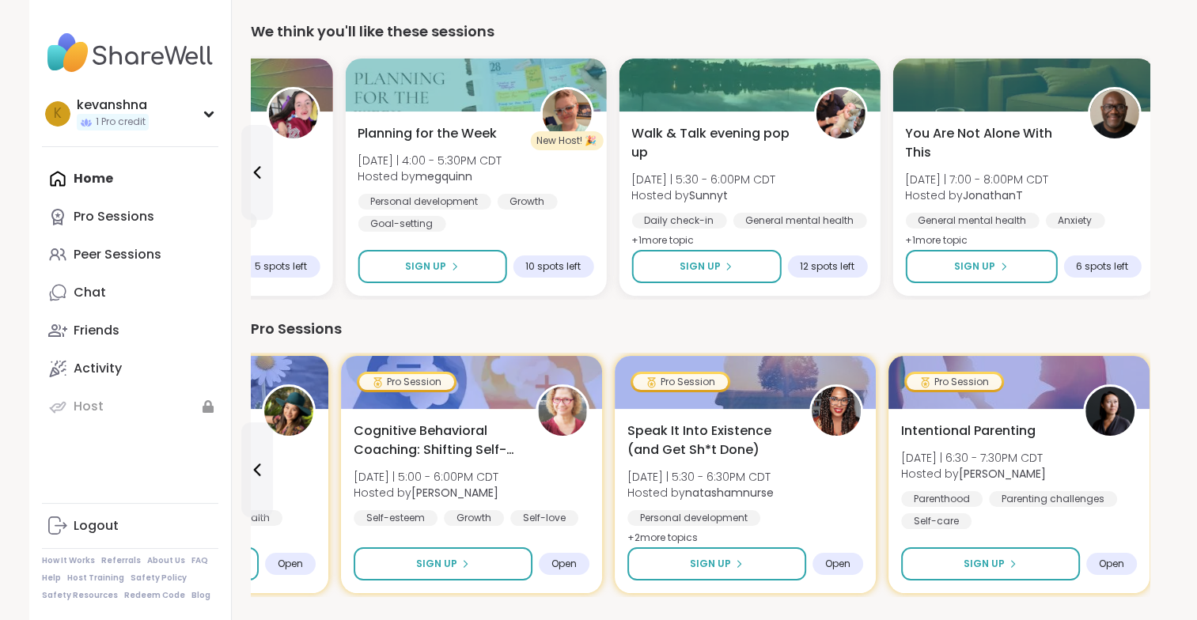
click at [1148, 168] on div "You Are Not Alone With This Sat 9/6 | 7:00 - 8:00PM CDT Hosted by JonathanT Gen…" at bounding box center [1022, 204] width 261 height 184
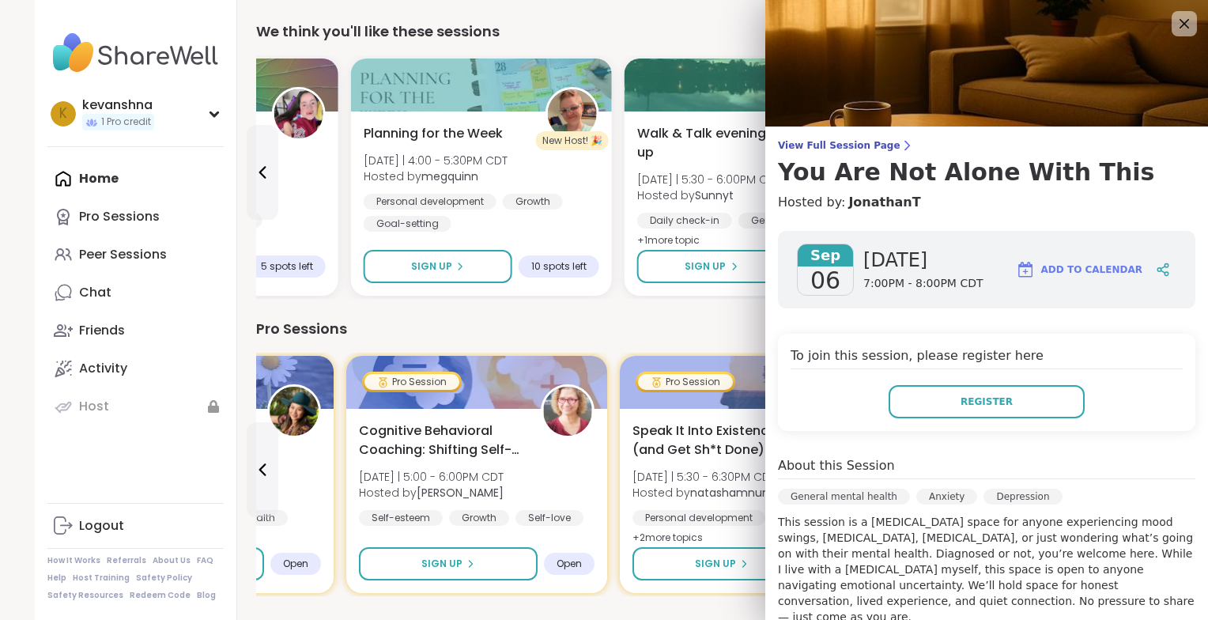
click at [699, 21] on div "We think you'll like these sessions" at bounding box center [705, 32] width 898 height 22
